Goal: Find contact information: Find contact information

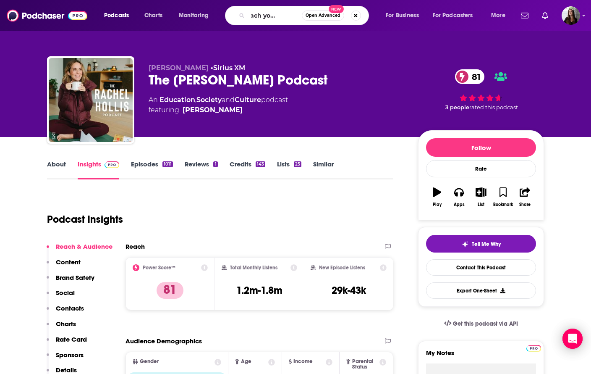
type input "i willteach you to be rich"
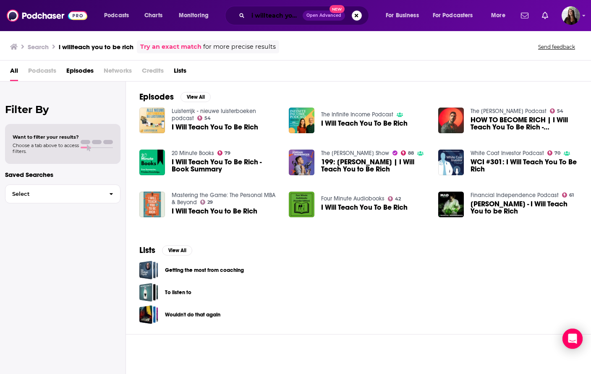
click at [265, 18] on input "i willteach you to be rich" at bounding box center [275, 15] width 55 height 13
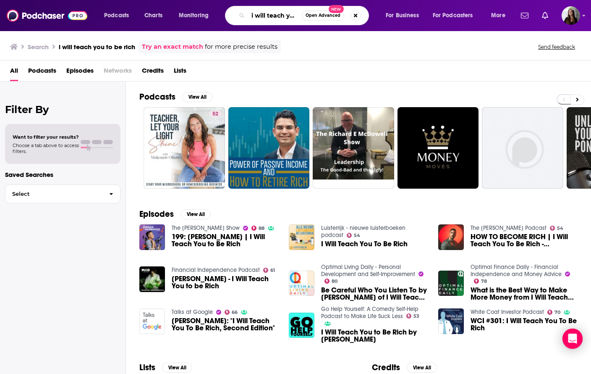
click at [274, 17] on input "i will teach you to be rich" at bounding box center [275, 15] width 54 height 13
type input "money for couples"
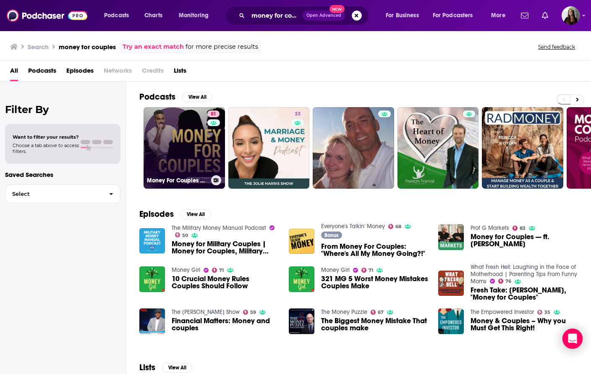
click at [184, 143] on link "81 Money For Couples with [PERSON_NAME]" at bounding box center [184, 147] width 81 height 81
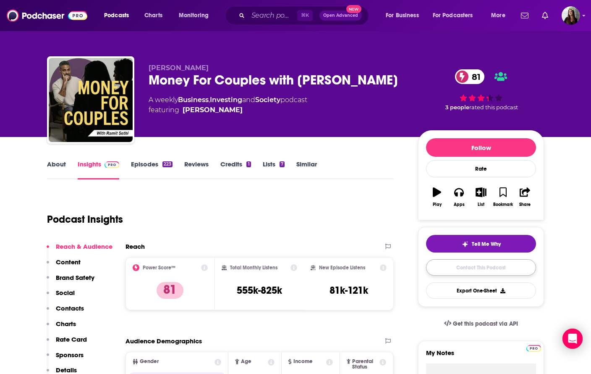
click at [457, 274] on link "Contact This Podcast" at bounding box center [481, 267] width 110 height 16
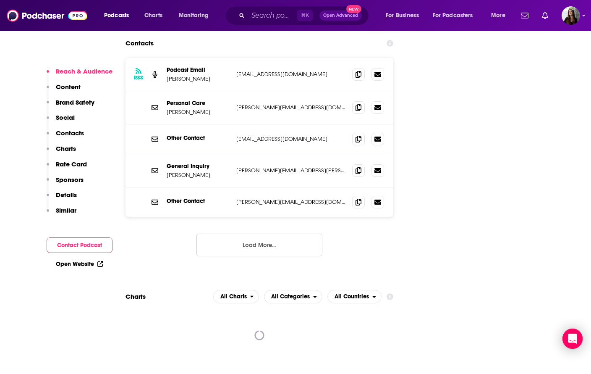
scroll to position [1025, 0]
click at [356, 168] on icon at bounding box center [359, 171] width 6 height 7
